Goal: Task Accomplishment & Management: Use online tool/utility

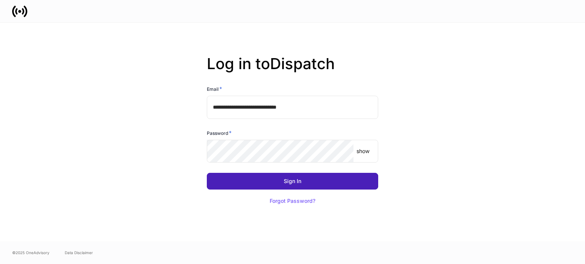
click at [237, 177] on button "Sign In" at bounding box center [292, 181] width 171 height 17
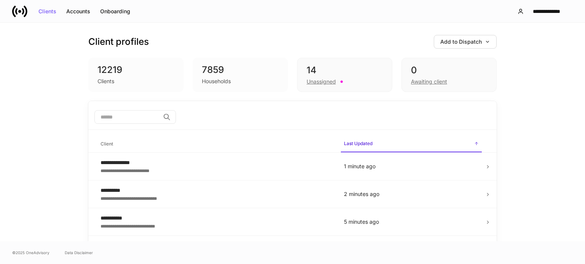
click at [347, 77] on div "Unassigned" at bounding box center [344, 80] width 76 height 9
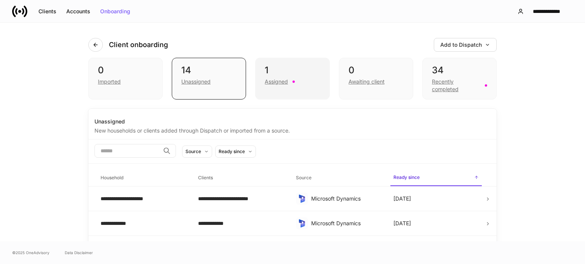
click at [300, 76] on div "1" at bounding box center [291, 70] width 55 height 12
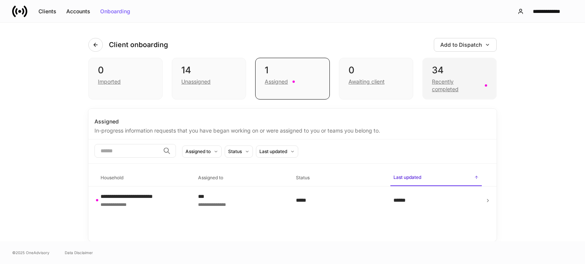
click at [442, 79] on div "Recently completed" at bounding box center [456, 85] width 48 height 15
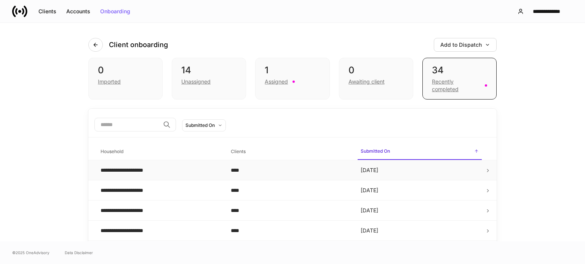
click at [193, 163] on td "**********" at bounding box center [159, 171] width 130 height 20
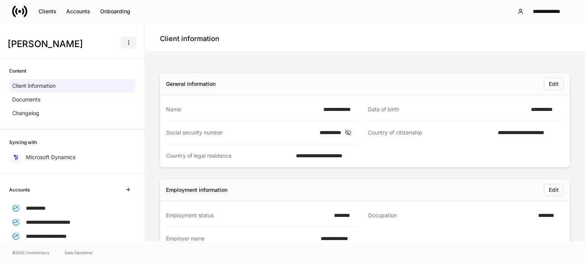
click at [126, 42] on icon "button" at bounding box center [129, 43] width 6 height 6
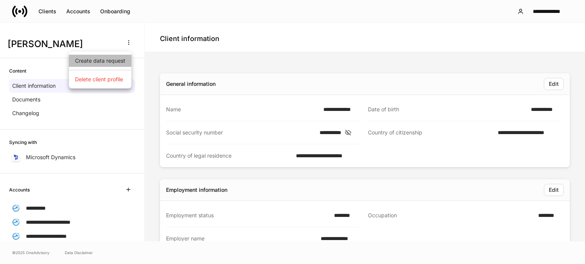
click at [122, 62] on li "Create data request" at bounding box center [100, 61] width 62 height 12
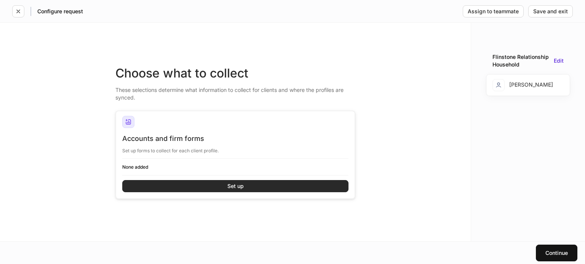
click at [220, 187] on button "Set up" at bounding box center [235, 186] width 226 height 12
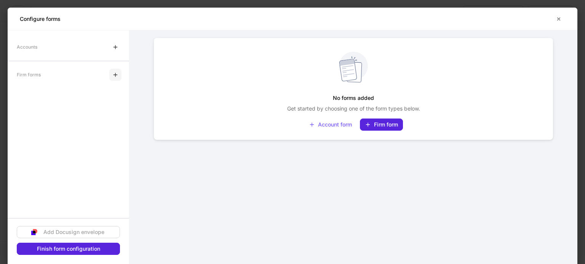
click at [117, 73] on icon "button" at bounding box center [115, 75] width 6 height 6
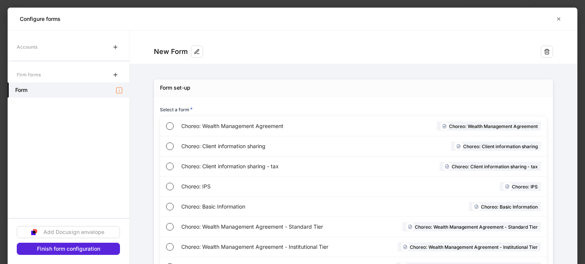
drag, startPoint x: 584, startPoint y: 99, endPoint x: 569, endPoint y: 184, distance: 86.3
click at [569, 184] on div "**********" at bounding box center [292, 132] width 585 height 264
